Goal: Information Seeking & Learning: Check status

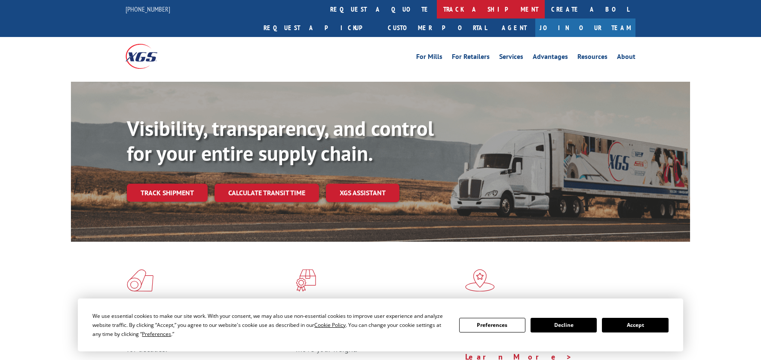
click at [437, 14] on link "track a shipment" at bounding box center [491, 9] width 108 height 18
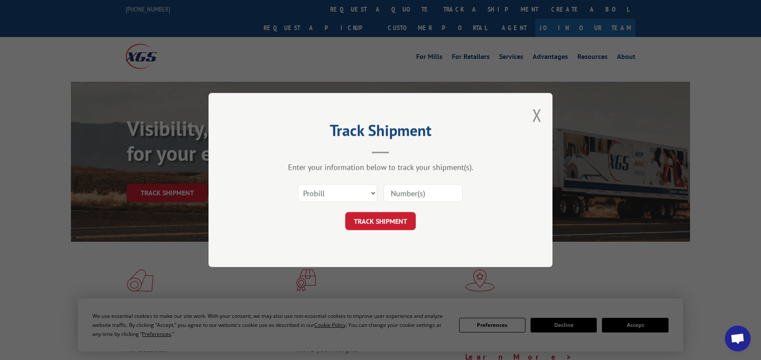
click at [397, 188] on input at bounding box center [423, 193] width 79 height 18
paste input "2552142"
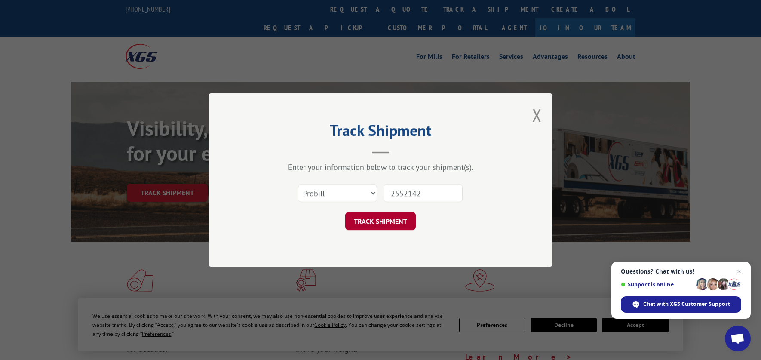
type input "2552142"
click at [392, 227] on button "TRACK SHIPMENT" at bounding box center [380, 221] width 71 height 18
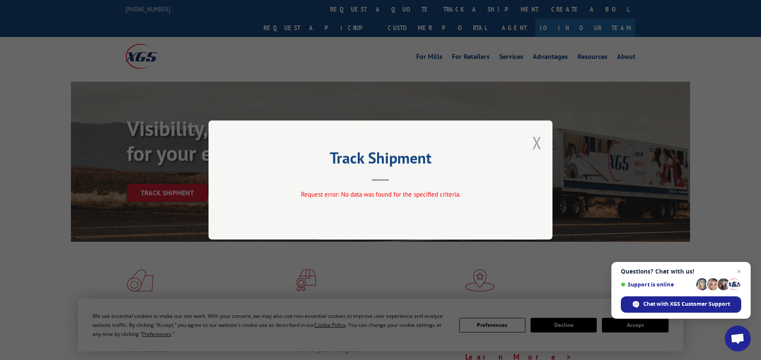
click at [535, 144] on button "Close modal" at bounding box center [536, 142] width 9 height 23
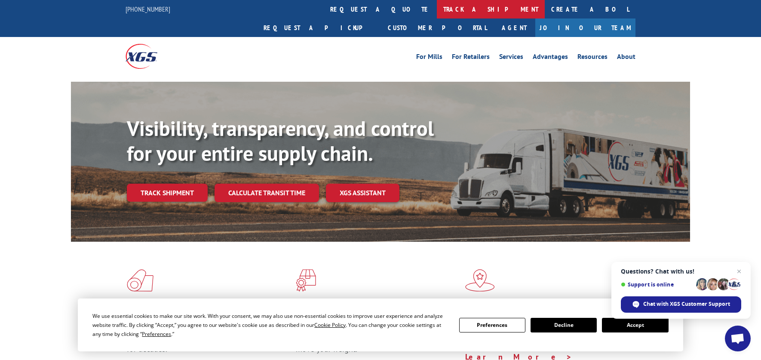
click at [437, 12] on link "track a shipment" at bounding box center [491, 9] width 108 height 18
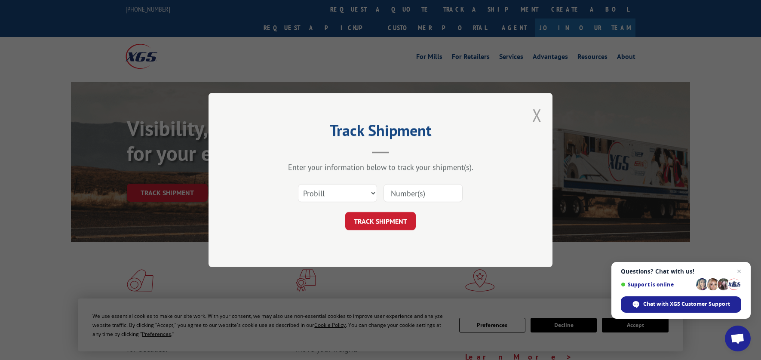
drag, startPoint x: 536, startPoint y: 118, endPoint x: 408, endPoint y: 132, distance: 128.9
click at [535, 118] on button "Close modal" at bounding box center [536, 115] width 9 height 23
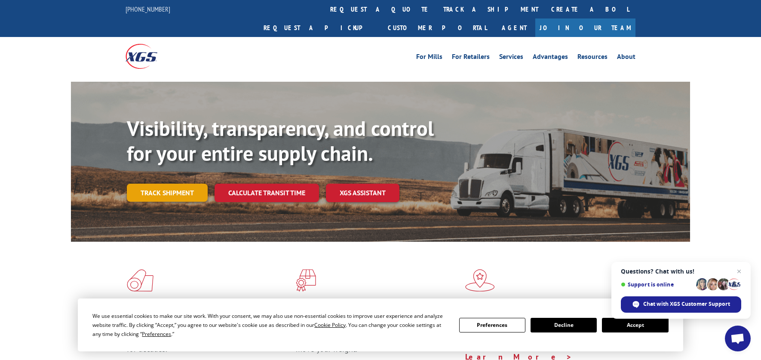
click at [169, 184] on link "Track shipment" at bounding box center [167, 193] width 81 height 18
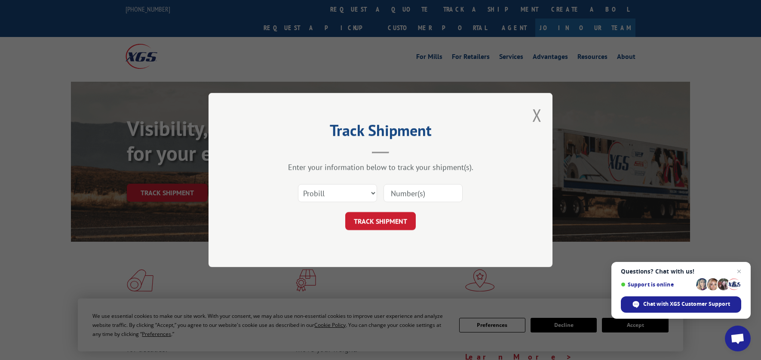
click at [423, 189] on input at bounding box center [423, 193] width 79 height 18
paste input "2552142"
type input "2552142"
click at [405, 224] on button "TRACK SHIPMENT" at bounding box center [380, 221] width 71 height 18
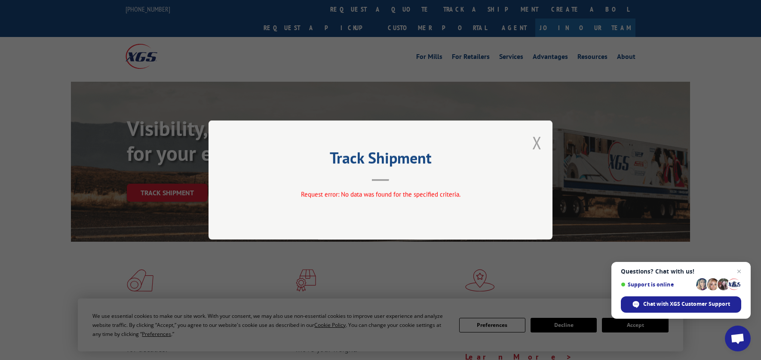
click at [538, 146] on button "Close modal" at bounding box center [536, 142] width 9 height 23
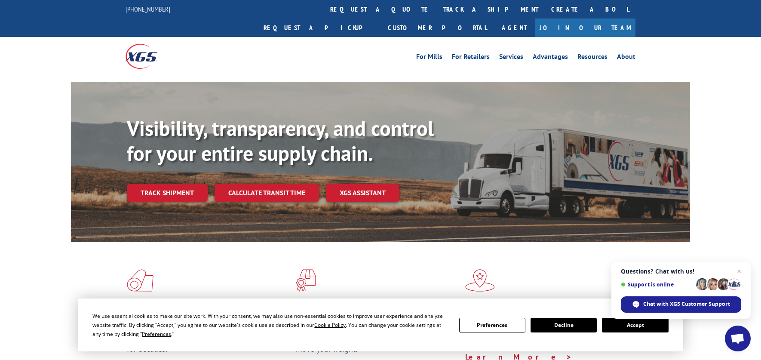
click at [175, 184] on link "Track shipment" at bounding box center [167, 193] width 81 height 18
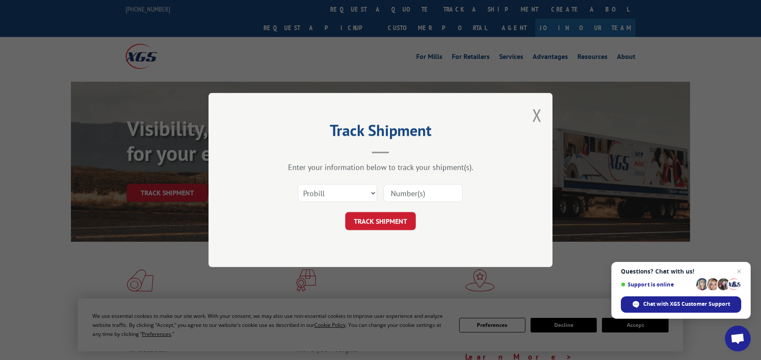
click at [436, 196] on input at bounding box center [423, 193] width 79 height 18
paste input "2552142"
type input "2552142"
click at [397, 225] on button "TRACK SHIPMENT" at bounding box center [380, 221] width 71 height 18
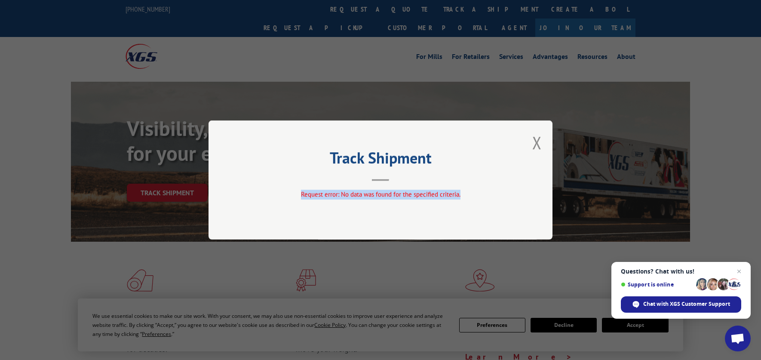
copy span "Request error: No data was found for the specified criteria."
drag, startPoint x: 462, startPoint y: 193, endPoint x: 298, endPoint y: 190, distance: 164.3
click at [298, 191] on div "Request error: No data was found for the specified criteria." at bounding box center [381, 195] width 258 height 10
